Goal: Information Seeking & Learning: Learn about a topic

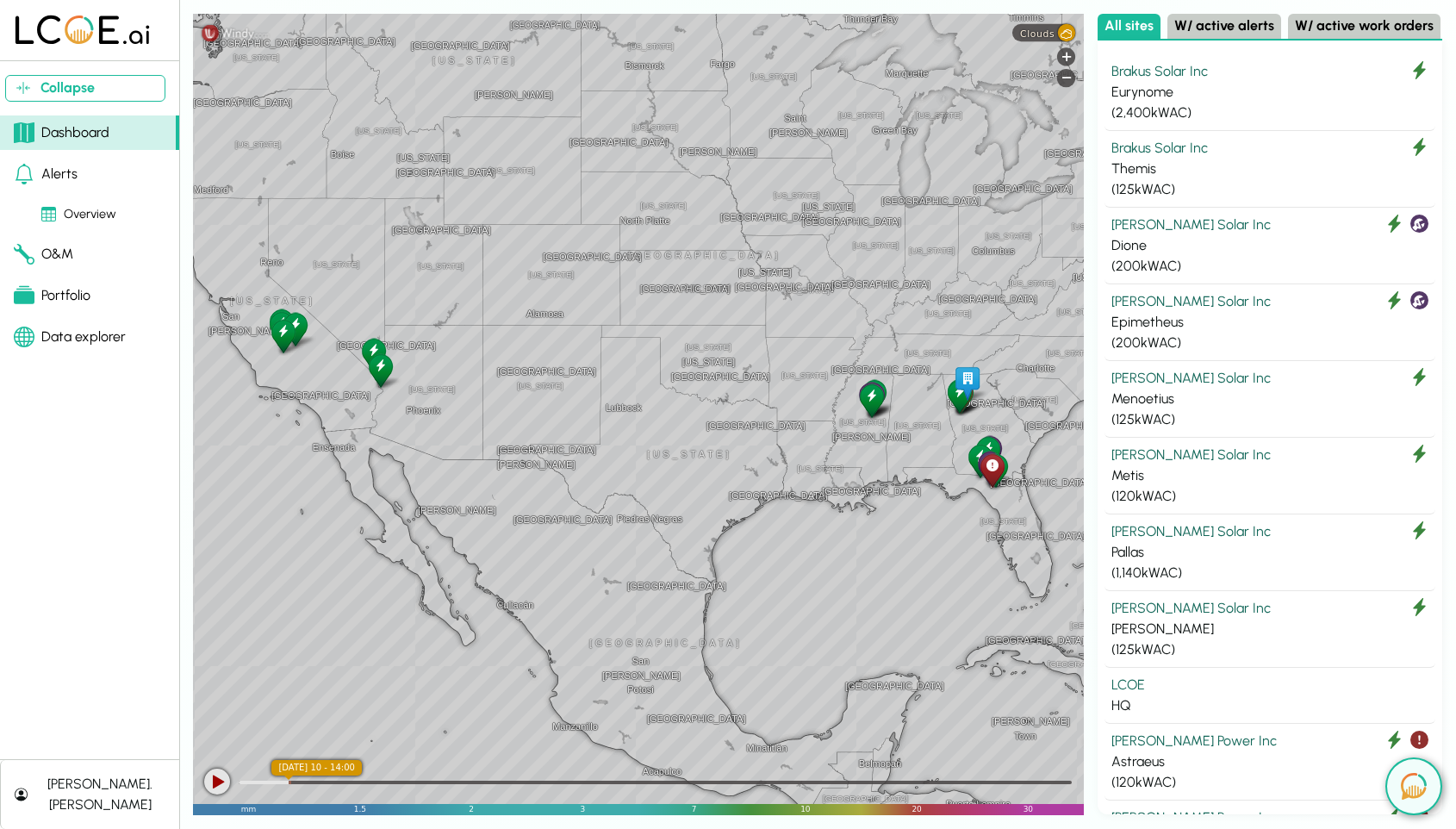
click at [991, 475] on div at bounding box center [992, 470] width 30 height 39
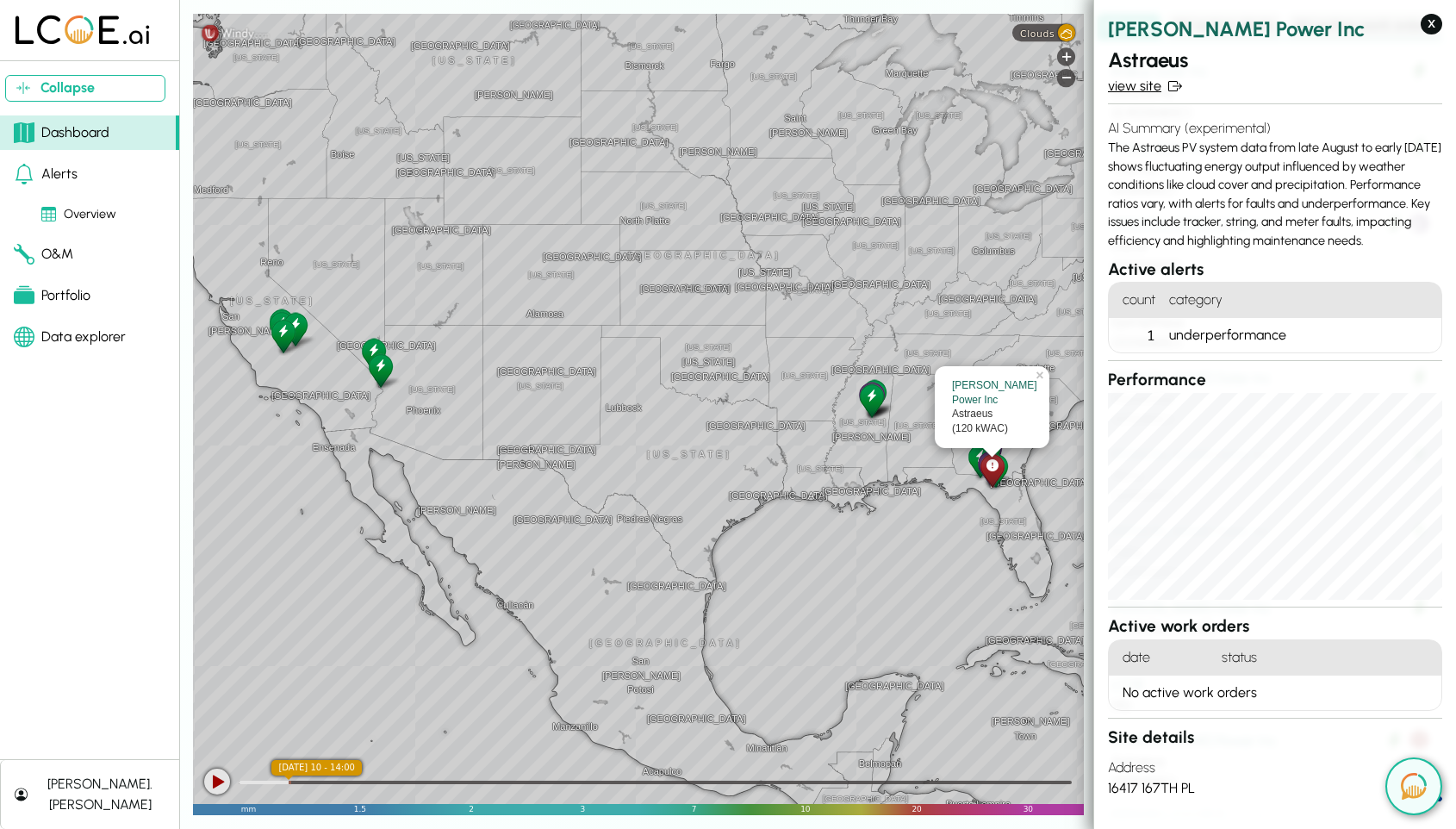
click at [1133, 85] on link "view site" at bounding box center [1275, 86] width 334 height 21
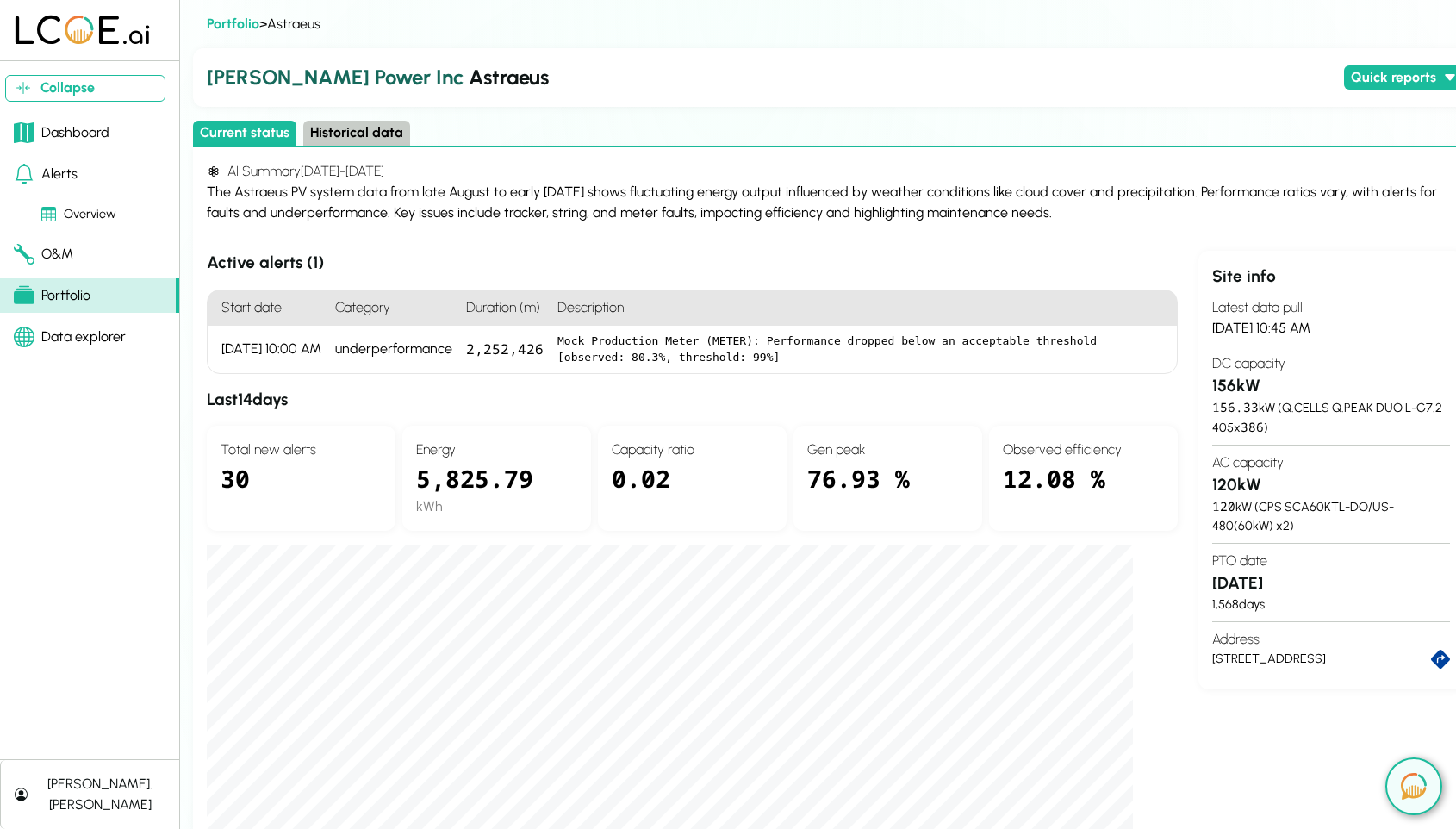
click at [337, 125] on button "Historical data" at bounding box center [356, 132] width 107 height 25
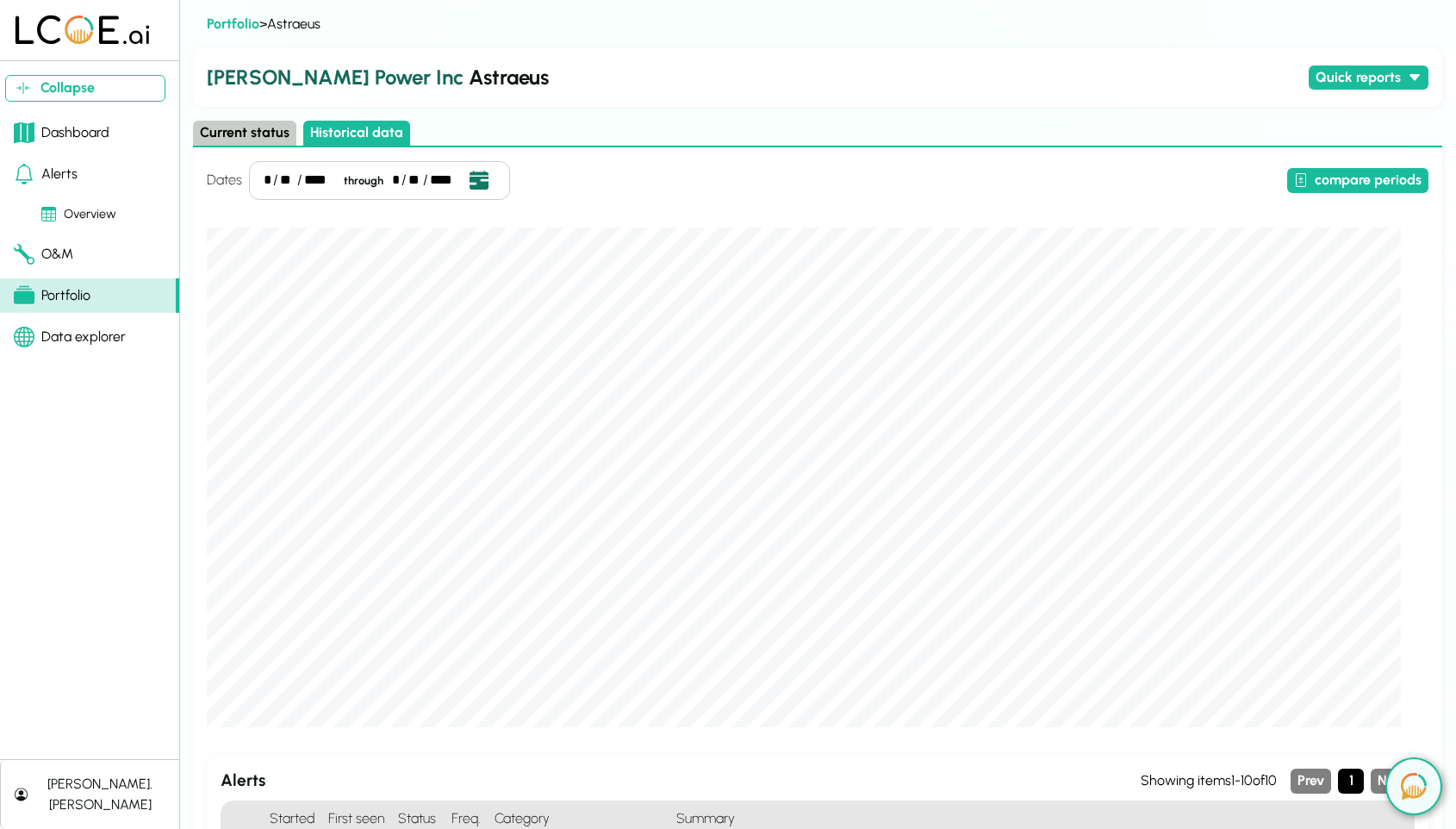
click at [472, 176] on icon "Open date picker" at bounding box center [479, 180] width 19 height 19
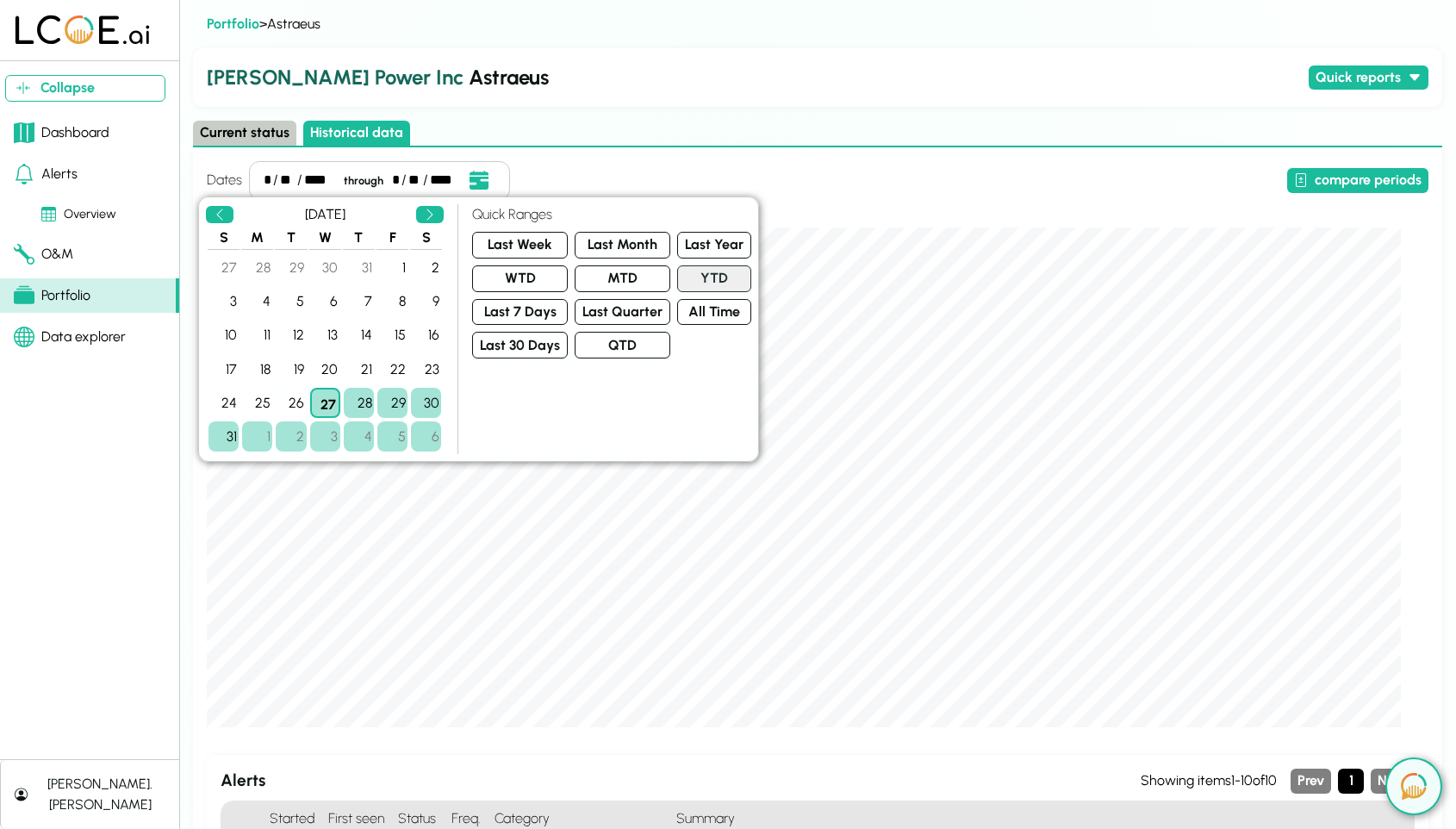
click at [697, 285] on button "YTD" at bounding box center [714, 279] width 74 height 27
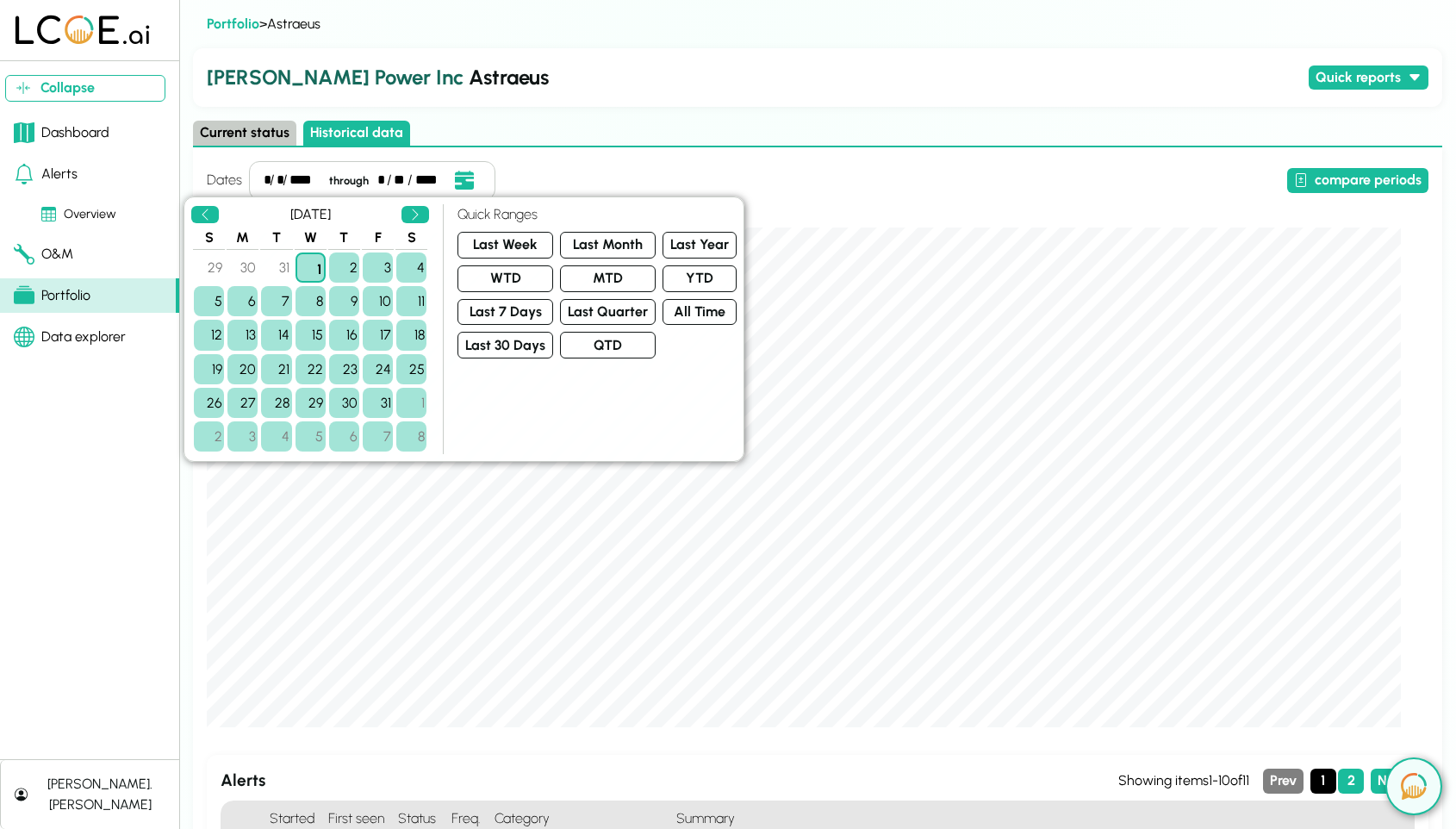
click at [936, 156] on div "Dates * / * / **** through * / ** / **** compare periods Alerts Showing items 1…" at bounding box center [818, 761] width 1250 height 1228
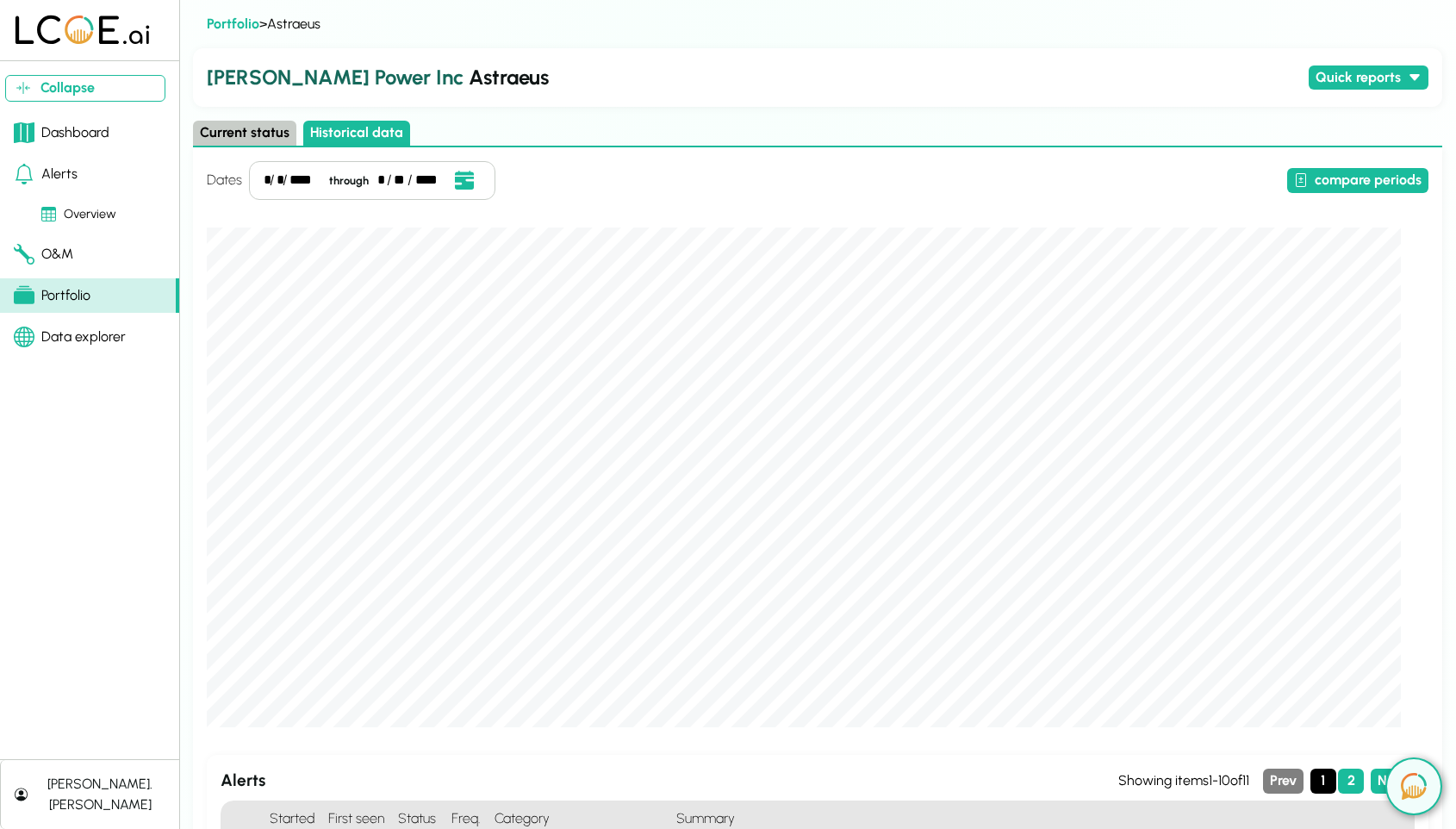
click at [74, 255] on link "O&M" at bounding box center [90, 254] width 179 height 35
